Goal: Transaction & Acquisition: Purchase product/service

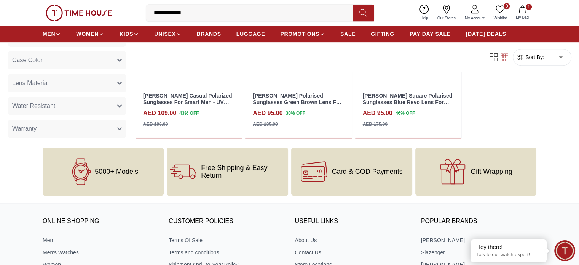
scroll to position [251, 0]
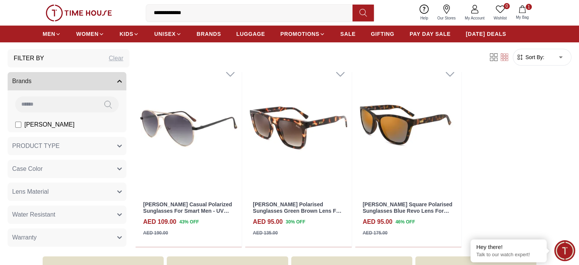
click at [218, 10] on input "**********" at bounding box center [252, 12] width 213 height 15
click at [366, 9] on icon at bounding box center [364, 12] width 8 height 9
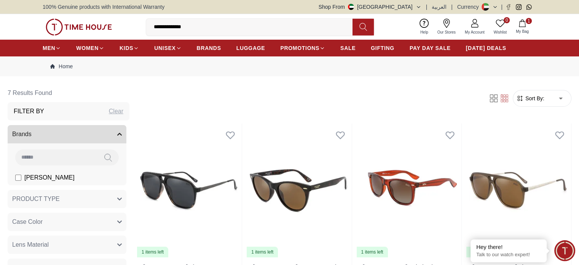
click at [360, 22] on icon at bounding box center [364, 26] width 8 height 9
click at [76, 27] on img at bounding box center [79, 27] width 66 height 17
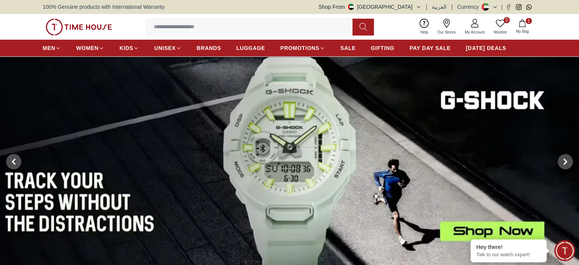
click at [178, 29] on input at bounding box center [252, 26] width 213 height 15
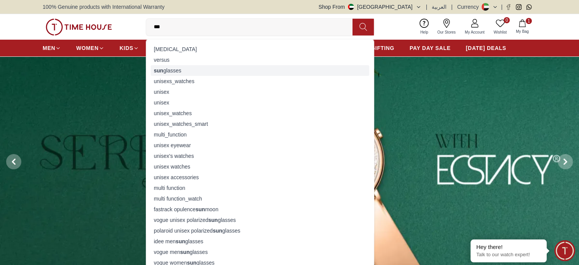
type input "***"
click at [186, 68] on div "sun glasses" at bounding box center [260, 70] width 219 height 11
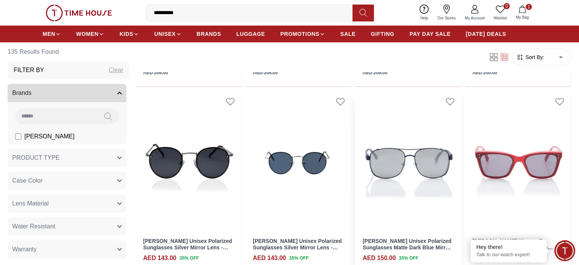
scroll to position [267, 0]
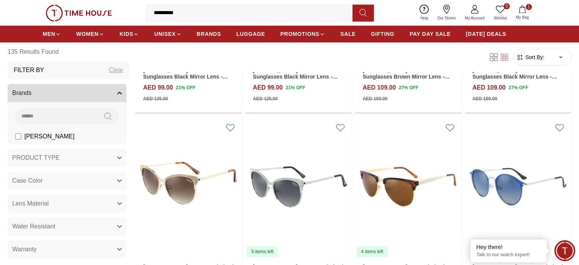
scroll to position [990, 0]
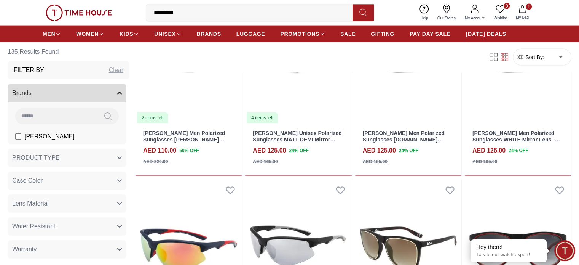
scroll to position [1714, 0]
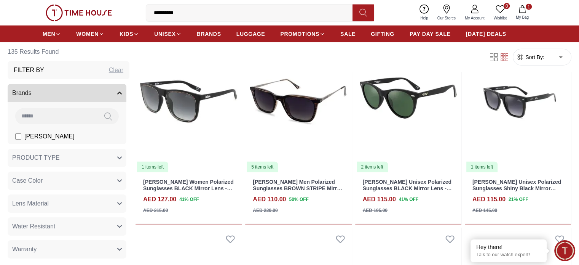
scroll to position [2209, 0]
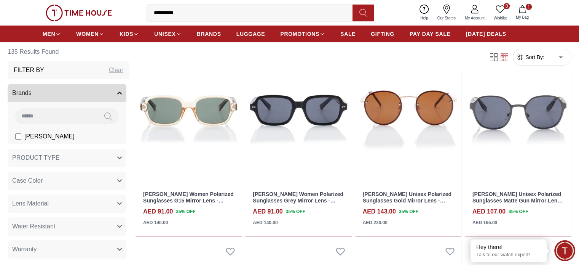
scroll to position [2819, 0]
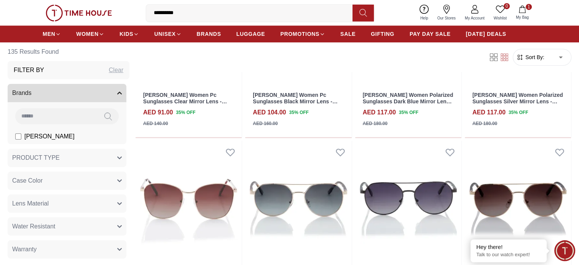
scroll to position [3619, 0]
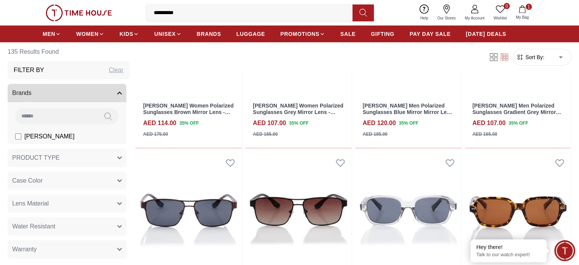
scroll to position [2519, 0]
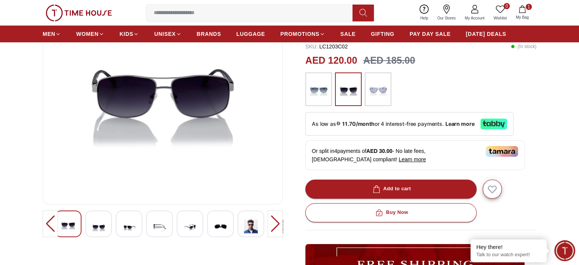
scroll to position [114, 0]
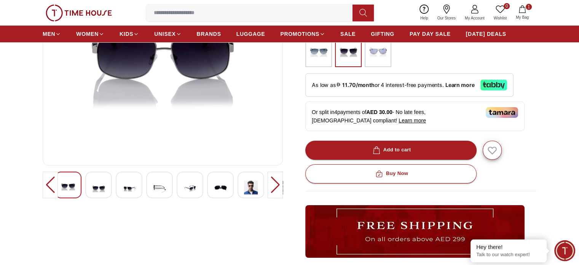
click at [251, 186] on img at bounding box center [251, 187] width 14 height 19
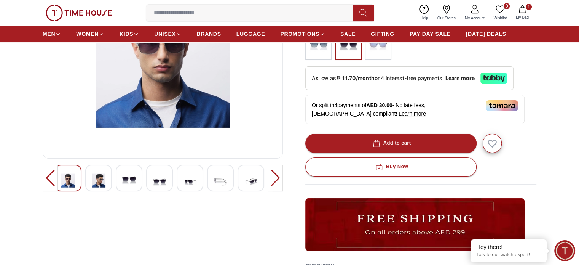
scroll to position [152, 0]
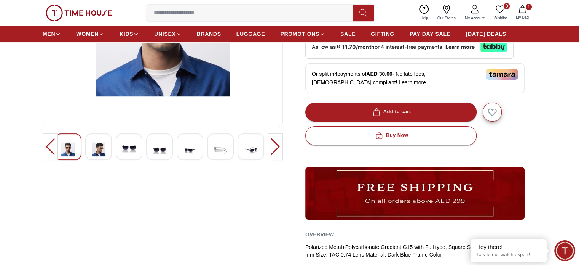
click at [102, 150] on img at bounding box center [99, 149] width 14 height 19
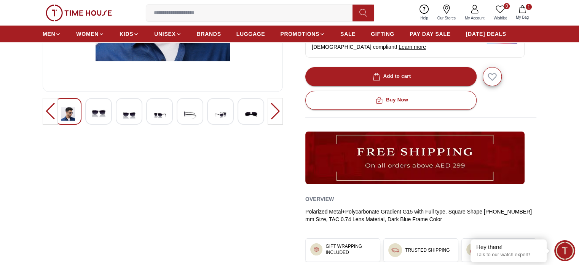
scroll to position [76, 0]
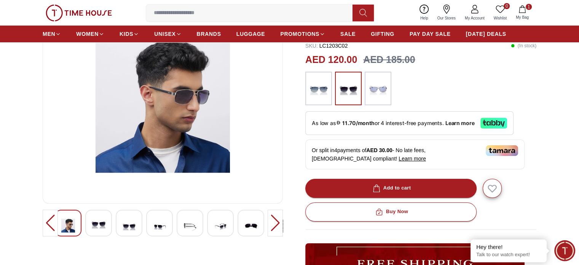
click at [101, 222] on img at bounding box center [99, 225] width 14 height 18
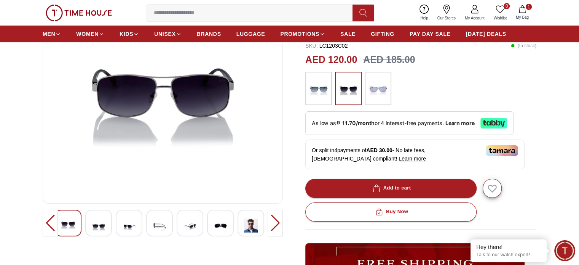
click at [124, 221] on img at bounding box center [129, 225] width 14 height 19
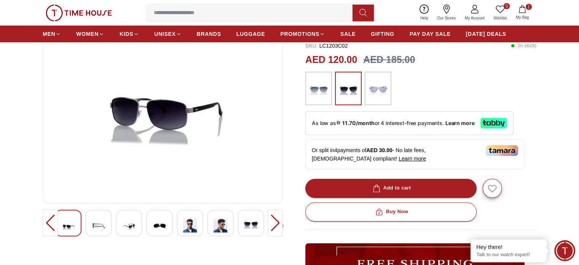
click at [187, 220] on img at bounding box center [190, 225] width 14 height 19
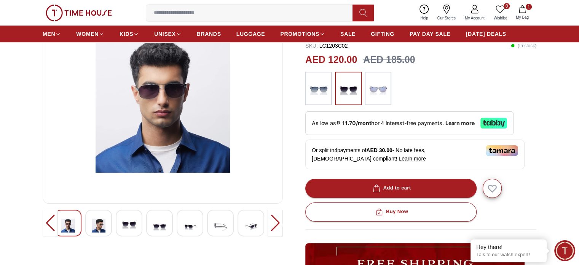
click at [322, 90] on img at bounding box center [318, 88] width 19 height 26
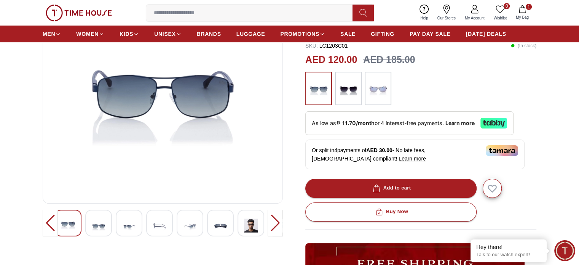
click at [253, 222] on img at bounding box center [251, 225] width 14 height 19
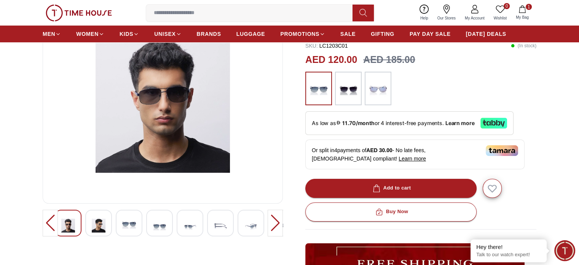
click at [352, 85] on img at bounding box center [348, 88] width 19 height 26
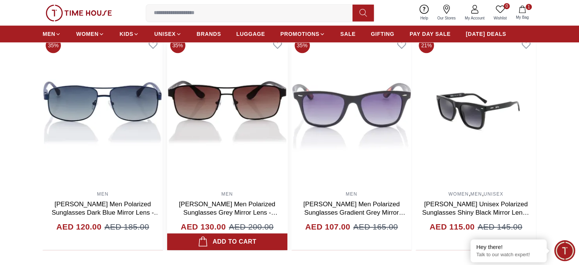
scroll to position [515, 0]
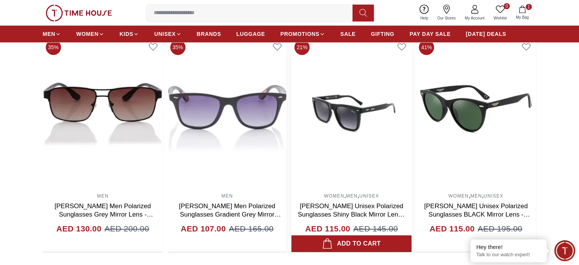
click at [388, 202] on link "[PERSON_NAME] Unisex Polarized Sunglasses Shiny Black Mirror Lens - LC1021C01" at bounding box center [352, 214] width 108 height 24
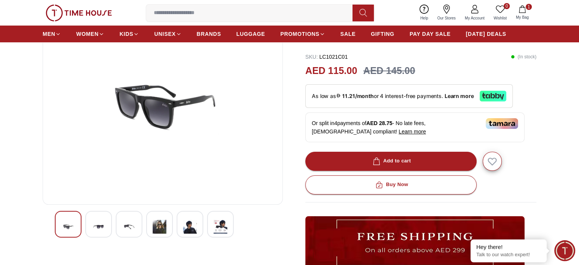
scroll to position [76, 0]
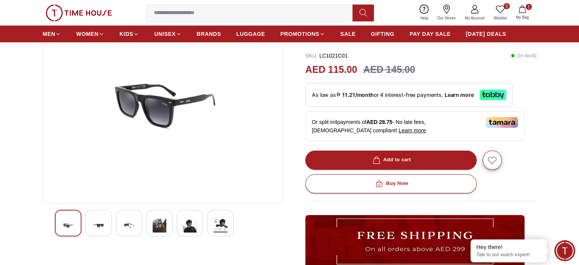
click at [100, 220] on img at bounding box center [99, 225] width 14 height 19
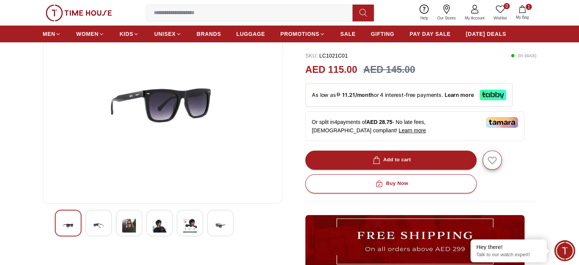
click at [101, 222] on img at bounding box center [99, 225] width 14 height 19
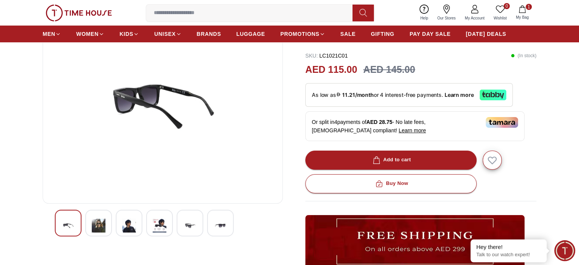
click at [96, 224] on img at bounding box center [99, 225] width 14 height 19
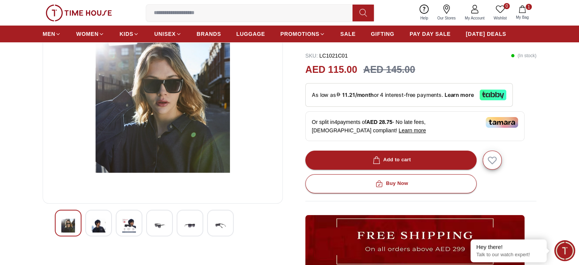
click at [102, 222] on img at bounding box center [99, 225] width 14 height 19
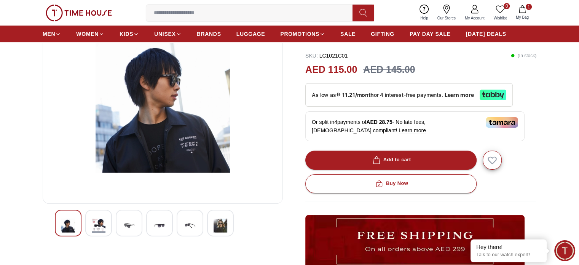
click at [117, 221] on div at bounding box center [129, 223] width 27 height 27
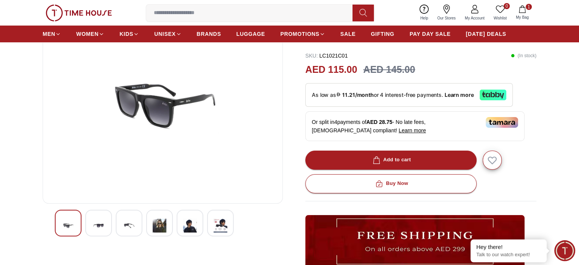
click at [99, 222] on img at bounding box center [99, 225] width 14 height 19
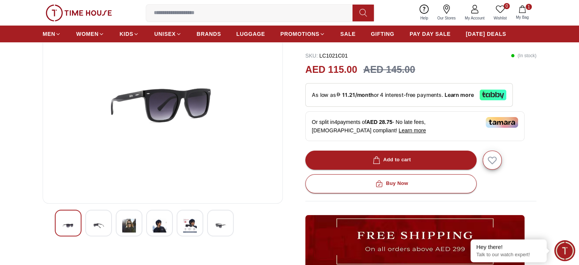
click at [128, 221] on img at bounding box center [129, 225] width 14 height 19
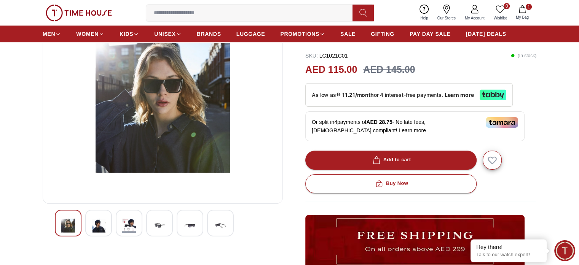
click at [159, 215] on div at bounding box center [159, 223] width 27 height 27
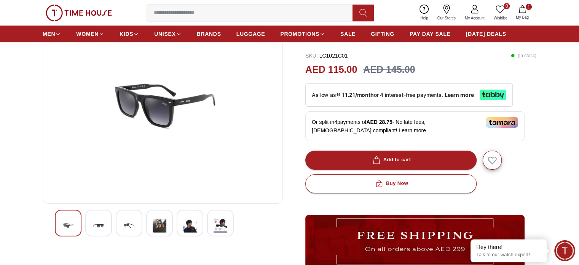
click at [184, 220] on img at bounding box center [190, 225] width 14 height 19
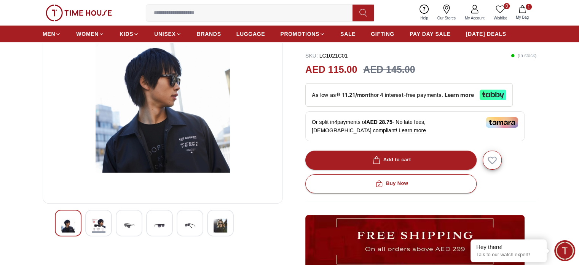
click at [218, 221] on img at bounding box center [221, 225] width 14 height 19
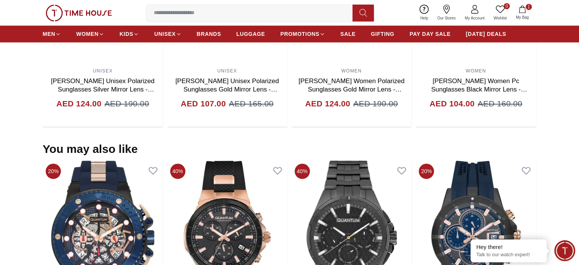
scroll to position [609, 0]
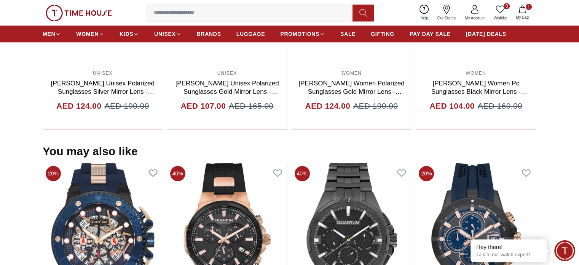
click at [528, 9] on span "1" at bounding box center [529, 7] width 6 height 6
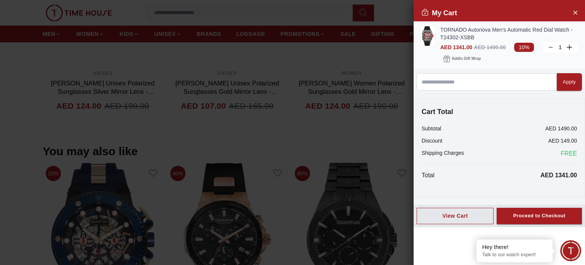
click at [549, 45] on icon at bounding box center [551, 47] width 6 height 6
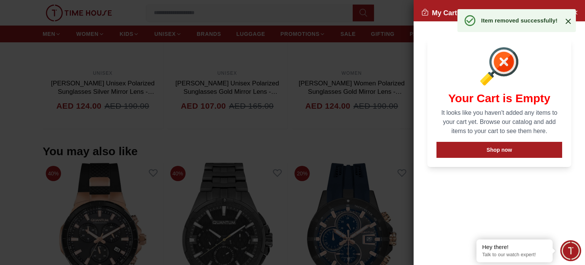
click at [569, 19] on icon at bounding box center [568, 21] width 9 height 9
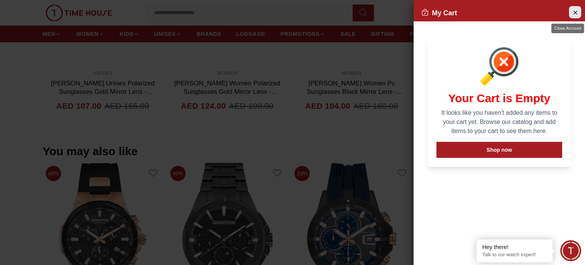
click at [571, 14] on button "Close Account" at bounding box center [575, 12] width 12 height 12
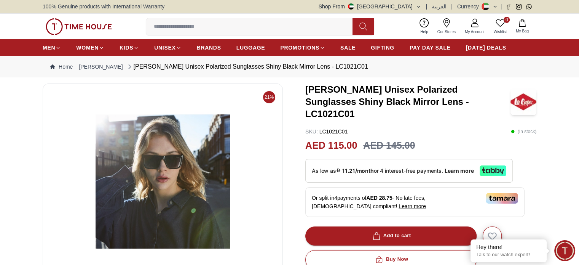
scroll to position [0, 0]
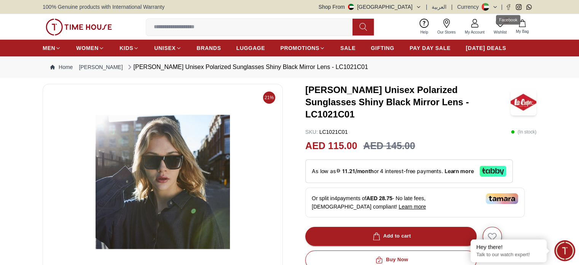
click at [498, 25] on div "Facebook" at bounding box center [509, 18] width 26 height 16
click at [498, 24] on icon at bounding box center [500, 23] width 9 height 9
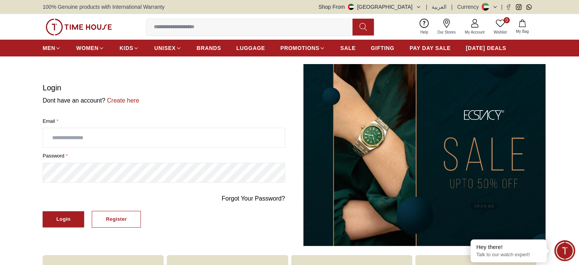
click at [475, 22] on icon at bounding box center [474, 23] width 9 height 9
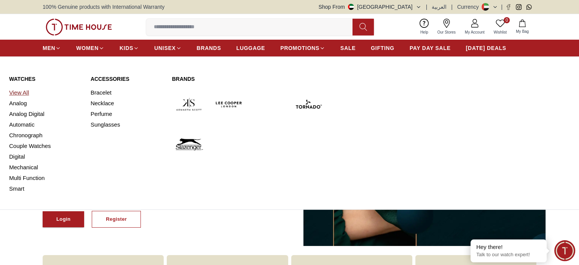
click at [18, 88] on link "View All" at bounding box center [45, 92] width 72 height 11
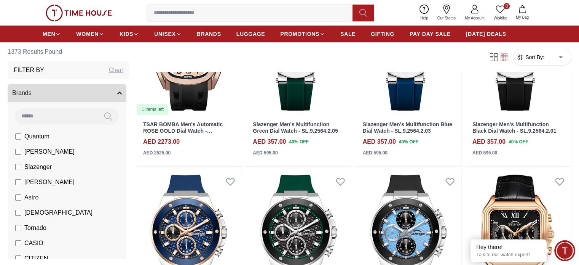
scroll to position [152, 0]
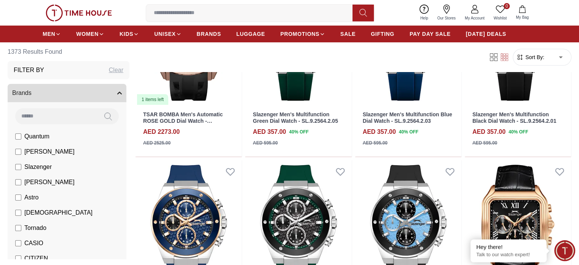
click at [524, 54] on span "Sort By:" at bounding box center [534, 57] width 21 height 8
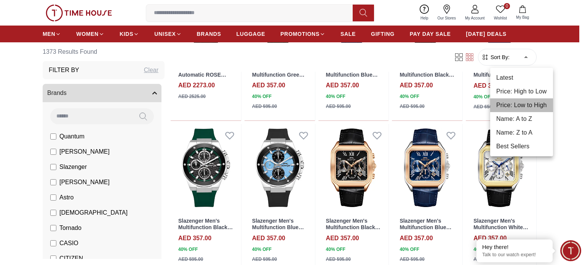
click at [506, 107] on li "Price: Low to High" at bounding box center [521, 105] width 63 height 14
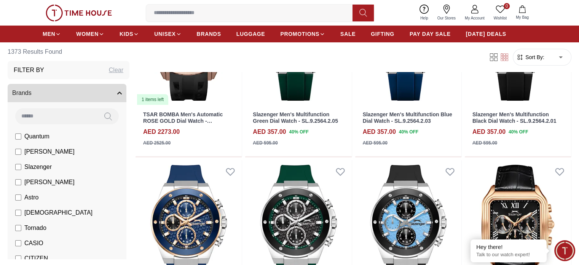
type input "*"
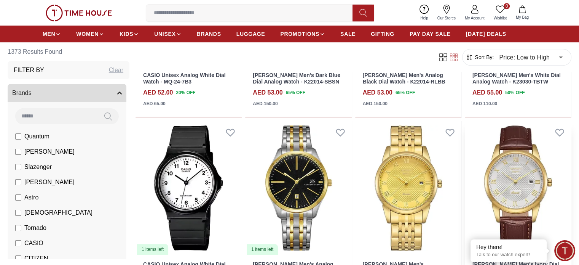
scroll to position [381, 0]
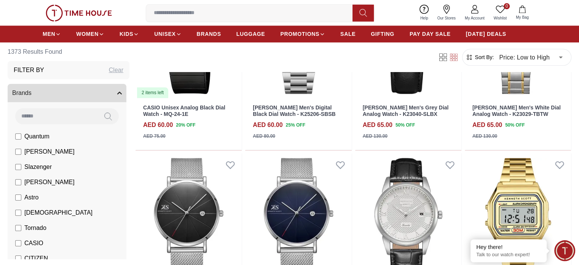
scroll to position [914, 0]
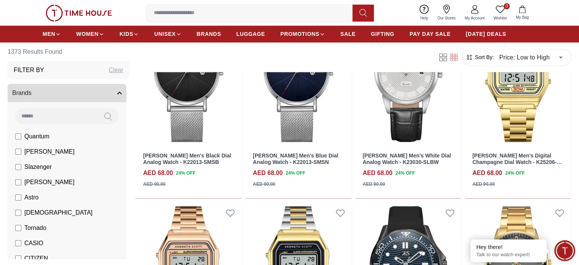
scroll to position [1067, 0]
